Goal: Use online tool/utility

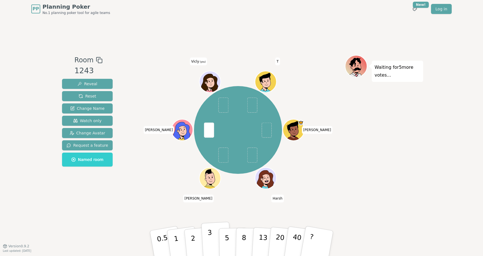
click at [212, 236] on button "3" at bounding box center [216, 244] width 30 height 44
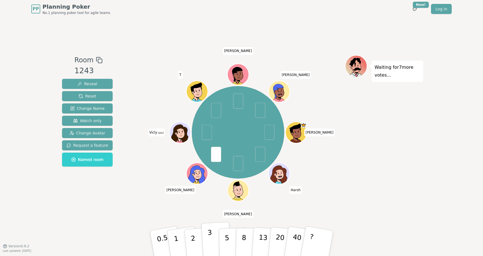
click at [215, 232] on button "3" at bounding box center [216, 244] width 30 height 44
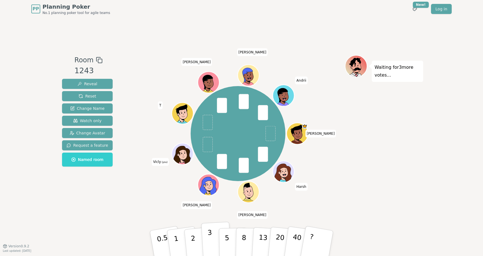
click at [210, 242] on p "3" at bounding box center [210, 244] width 6 height 30
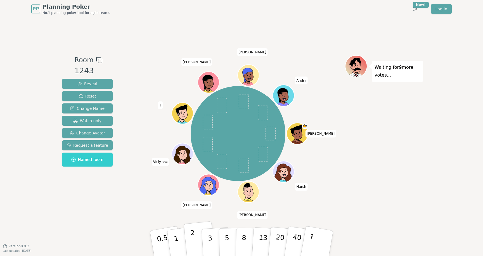
click at [194, 239] on p "2" at bounding box center [193, 244] width 7 height 30
click at [314, 241] on button "?" at bounding box center [317, 243] width 35 height 46
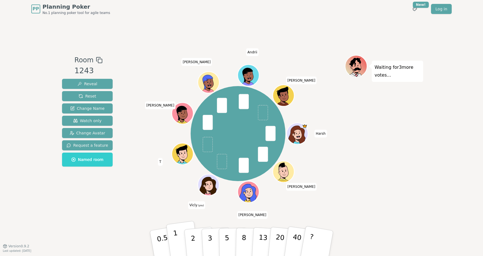
click at [180, 239] on button "1" at bounding box center [182, 243] width 33 height 45
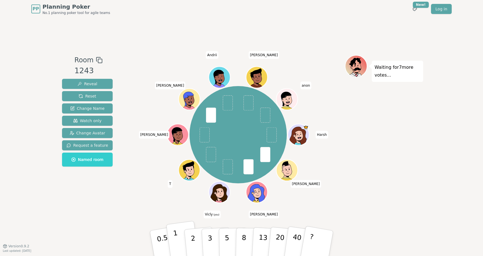
click at [177, 243] on p "1" at bounding box center [177, 244] width 8 height 30
